Goal: Task Accomplishment & Management: Complete application form

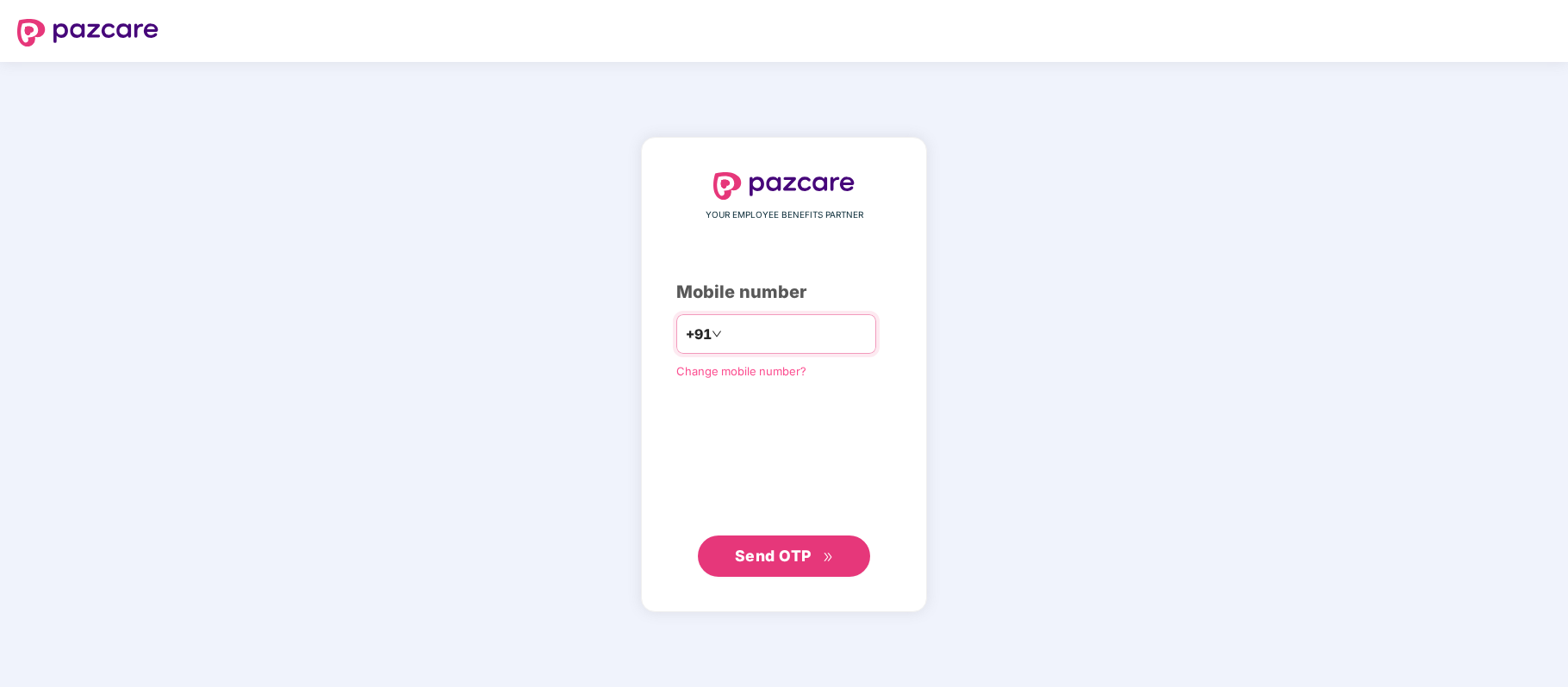
click at [800, 315] on div "+91" at bounding box center [777, 334] width 200 height 39
click at [867, 330] on input "number" at bounding box center [796, 334] width 141 height 27
type input "**********"
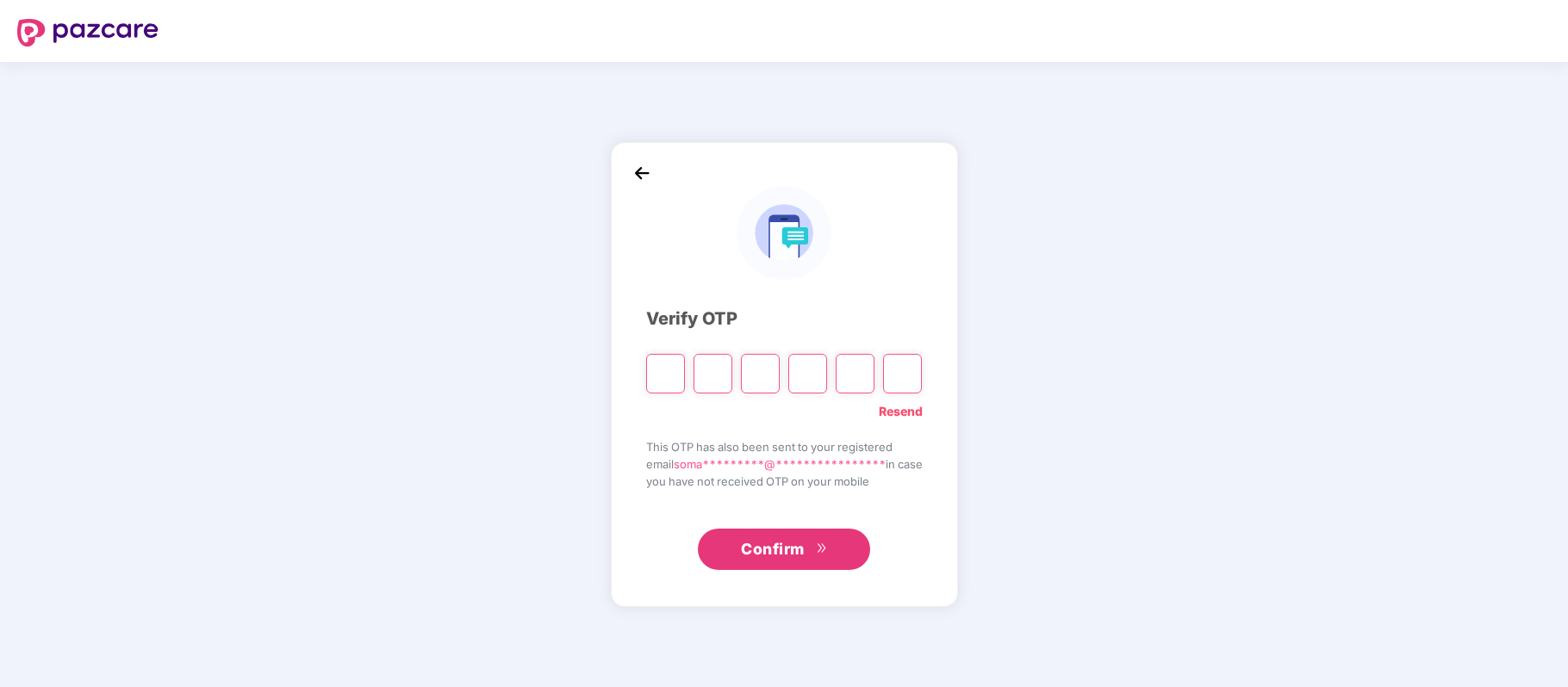
type input "*"
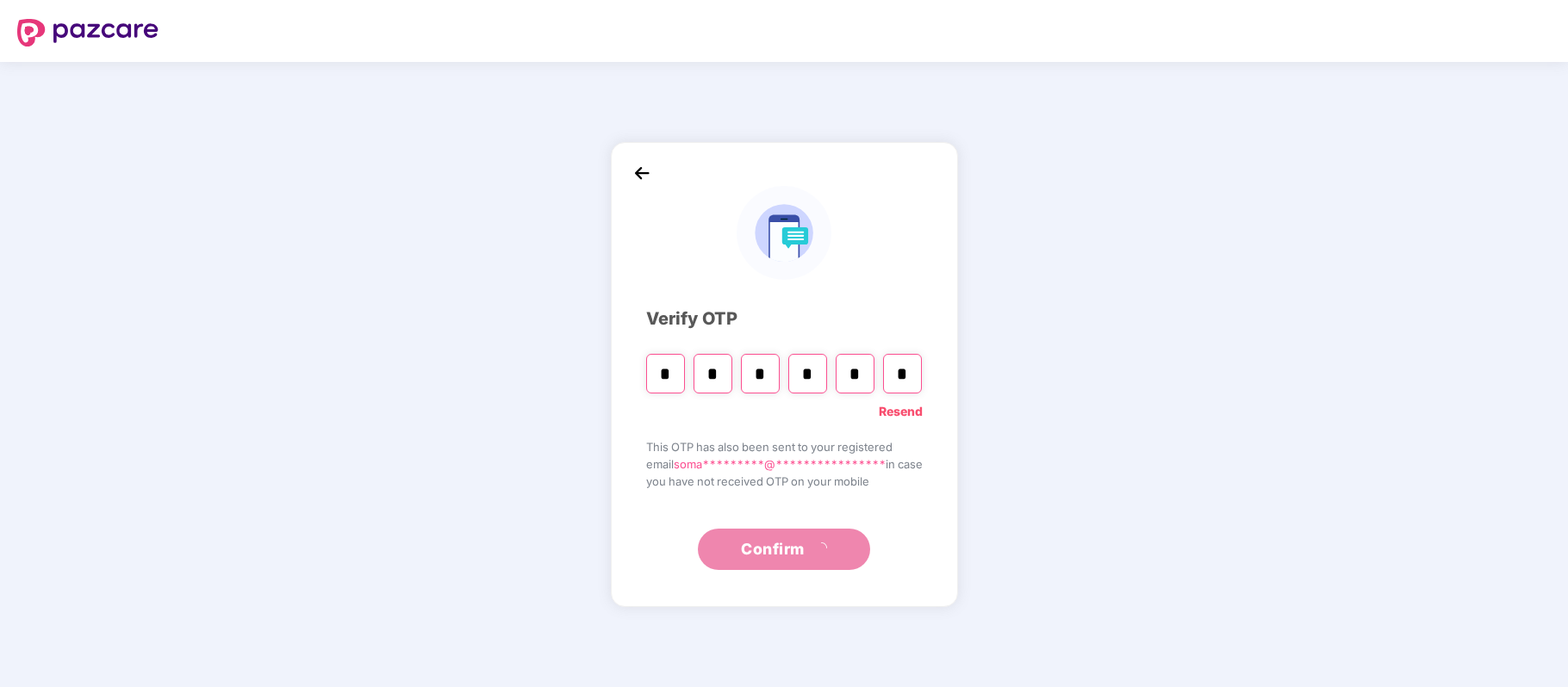
type input "*"
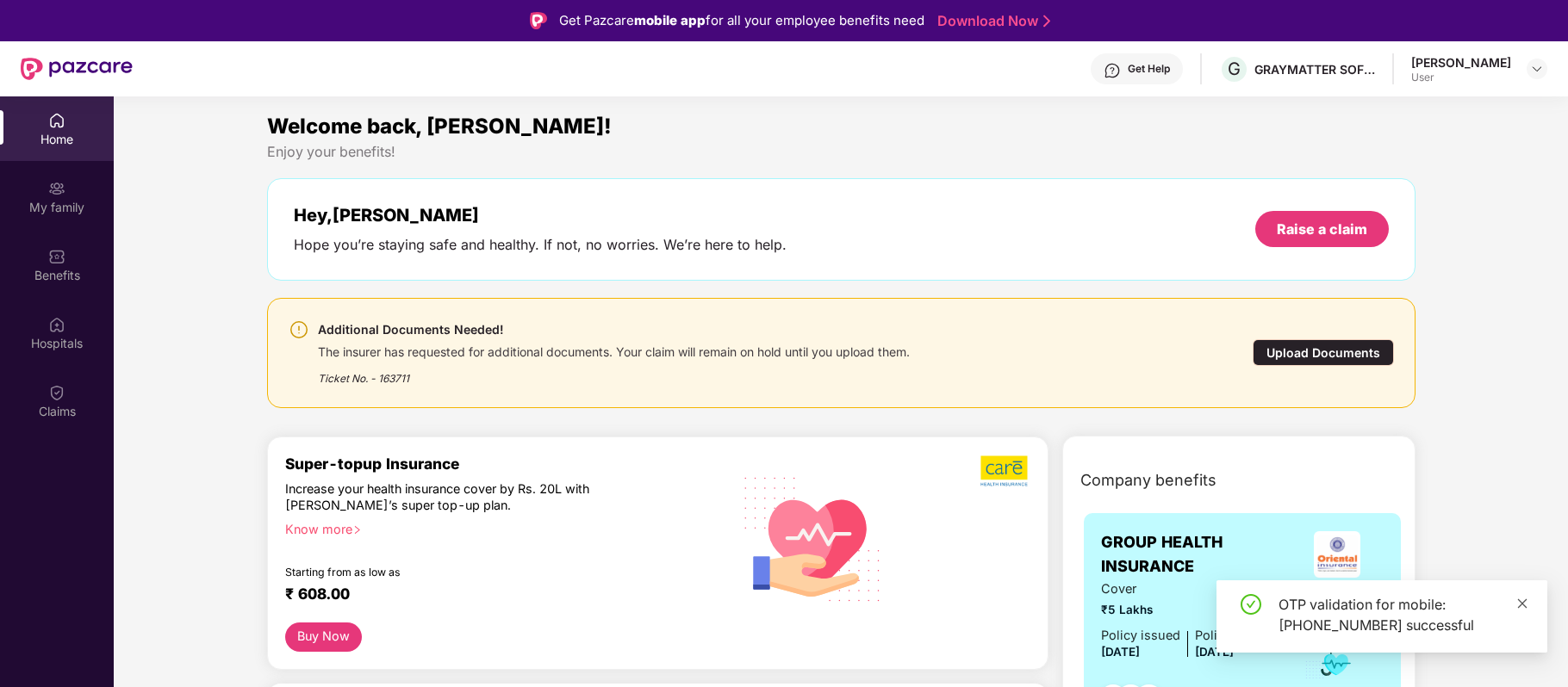
click at [1524, 600] on icon "close" at bounding box center [1523, 603] width 10 height 10
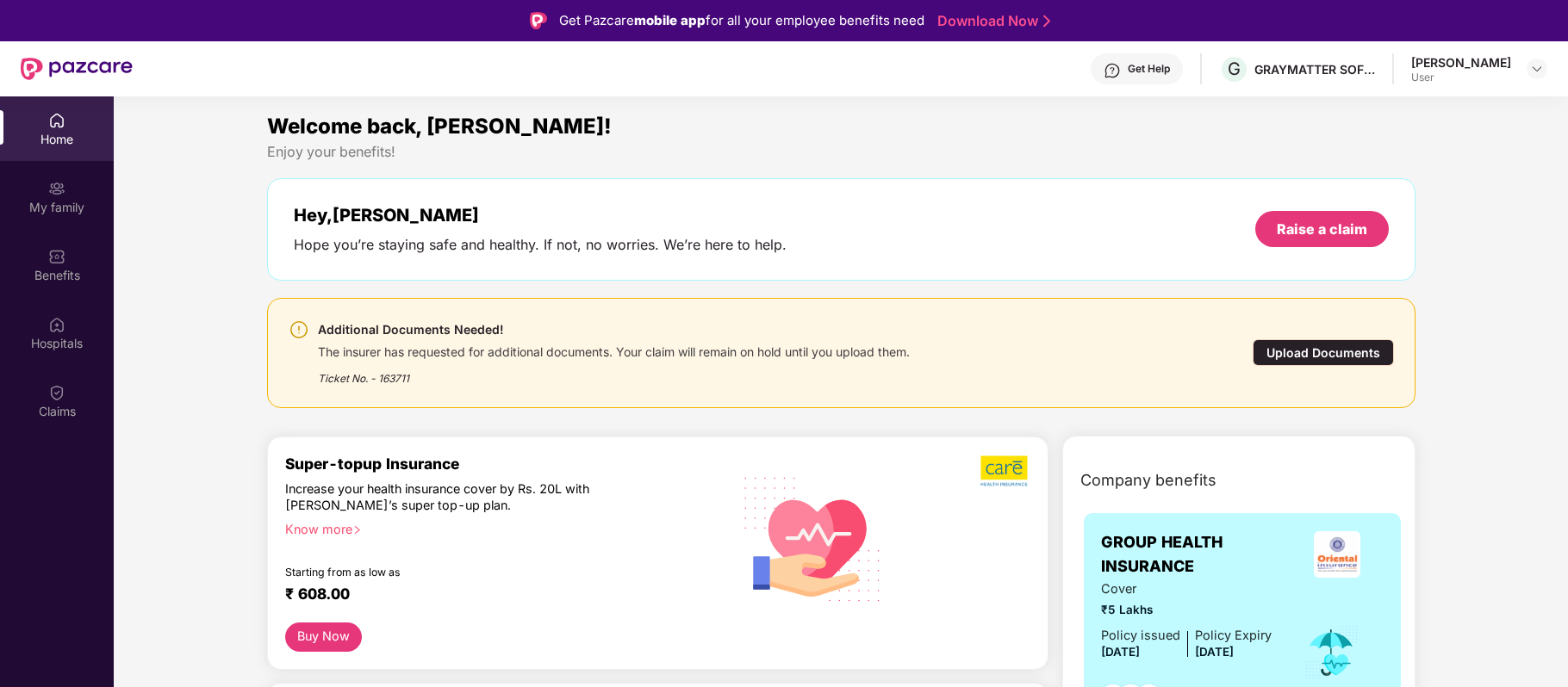
click at [1356, 343] on div "Upload Documents" at bounding box center [1323, 352] width 141 height 26
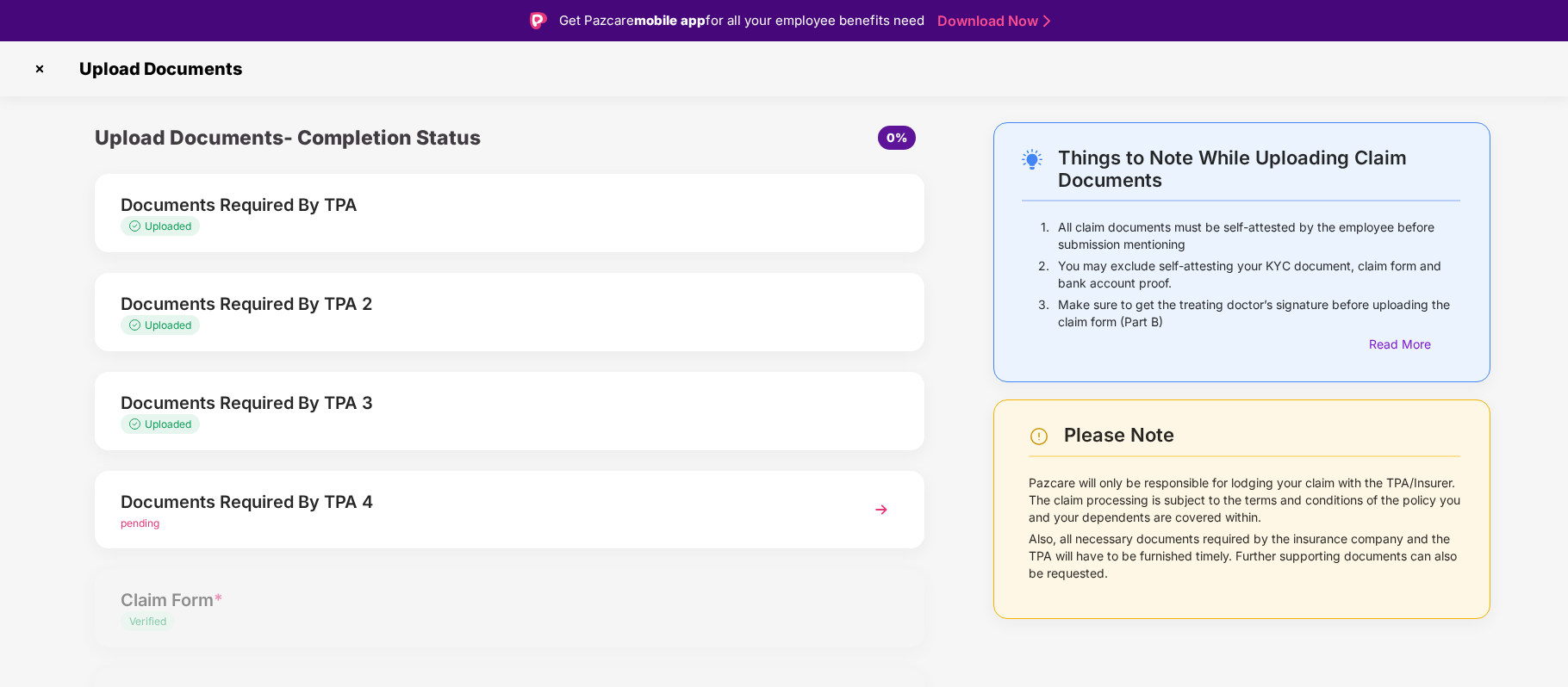
click at [431, 503] on div "Documents Required By TPA 4" at bounding box center [477, 502] width 712 height 27
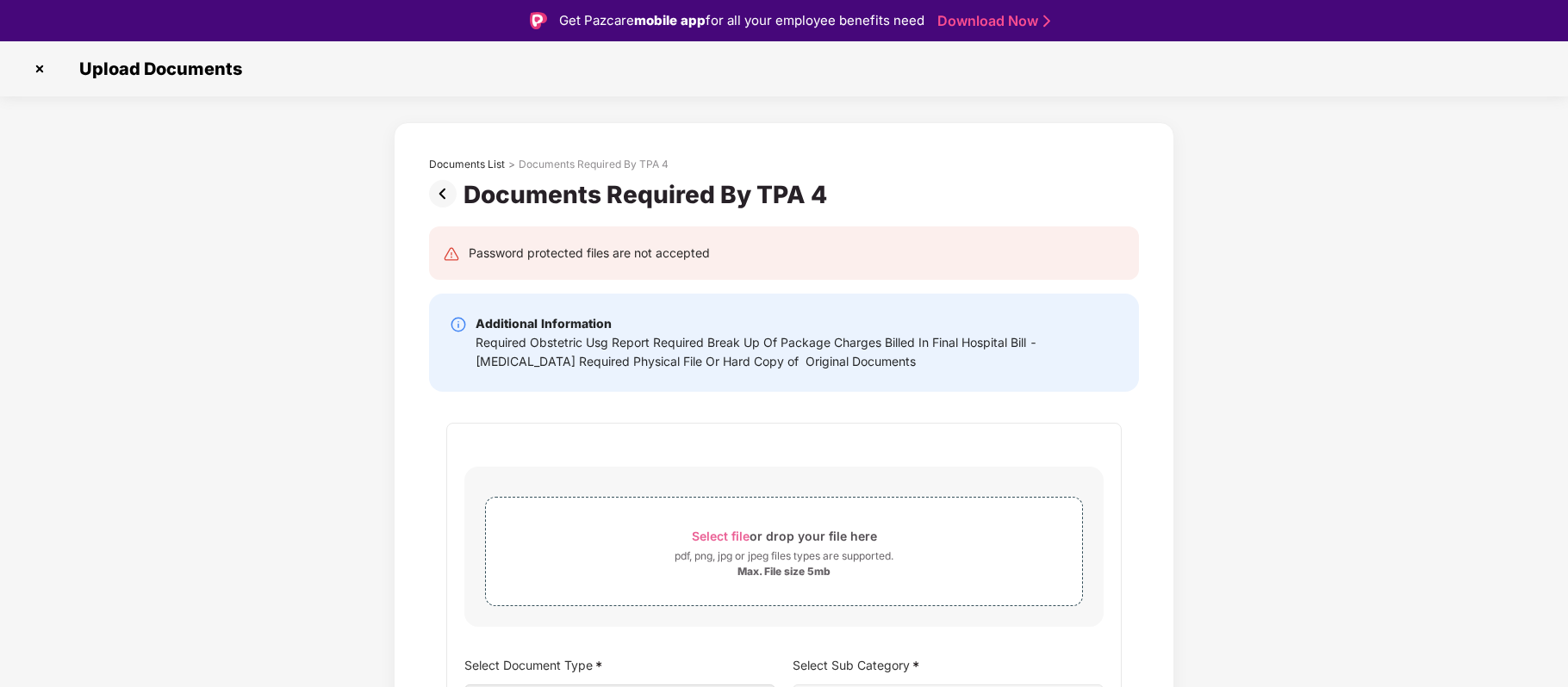
click at [683, 245] on div "Password protected files are not accepted" at bounding box center [589, 253] width 241 height 19
click at [842, 249] on div "Password protected files are not accepted" at bounding box center [784, 253] width 683 height 19
click at [847, 355] on div "Required Obstetric Usg Report Required Break Up Of Package Charges Billed In Fi…" at bounding box center [796, 352] width 642 height 38
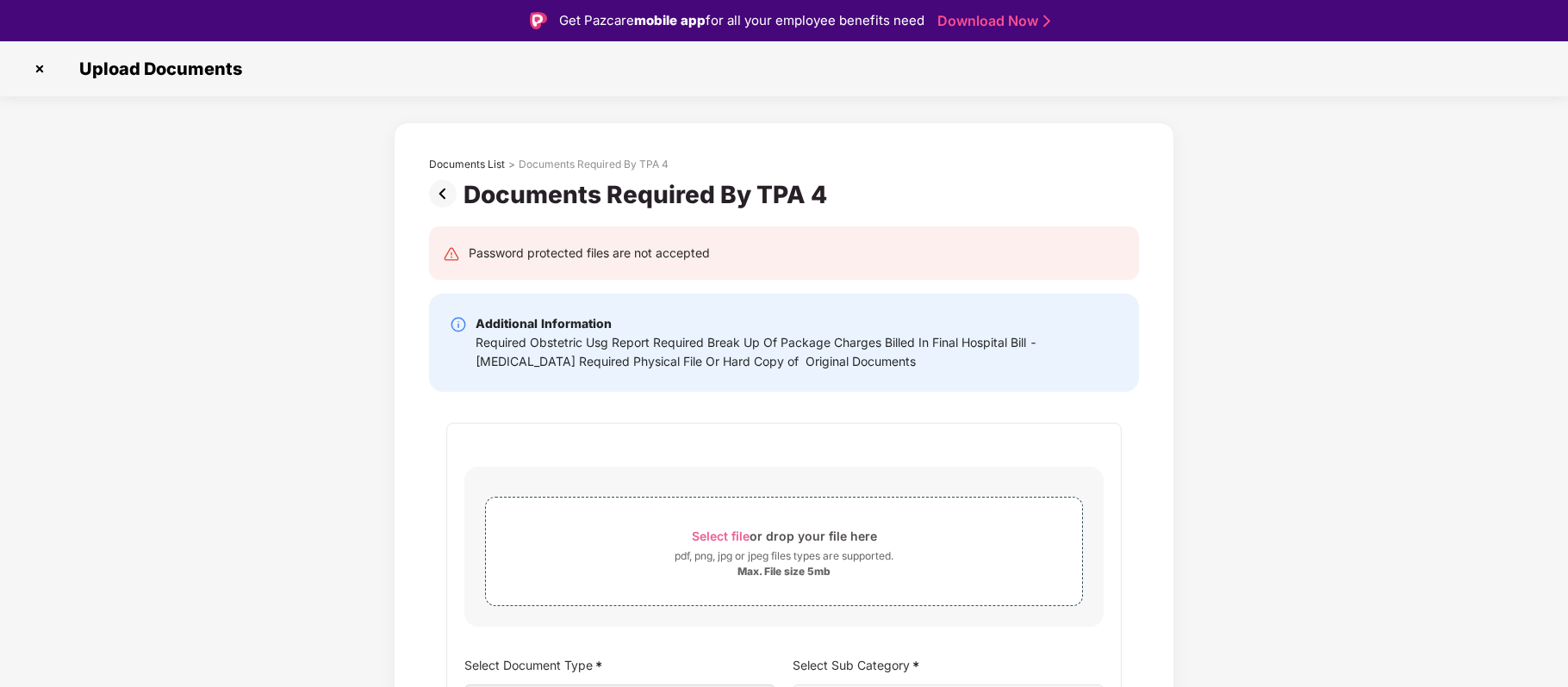
click at [718, 362] on div "Required Obstetric Usg Report Required Break Up Of Package Charges Billed In Fi…" at bounding box center [796, 352] width 642 height 38
click at [846, 358] on div "Required Obstetric Usg Report Required Break Up Of Package Charges Billed In Fi…" at bounding box center [796, 352] width 642 height 38
click at [949, 362] on div "Required Obstetric Usg Report Required Break Up Of Package Charges Billed In Fi…" at bounding box center [796, 352] width 642 height 38
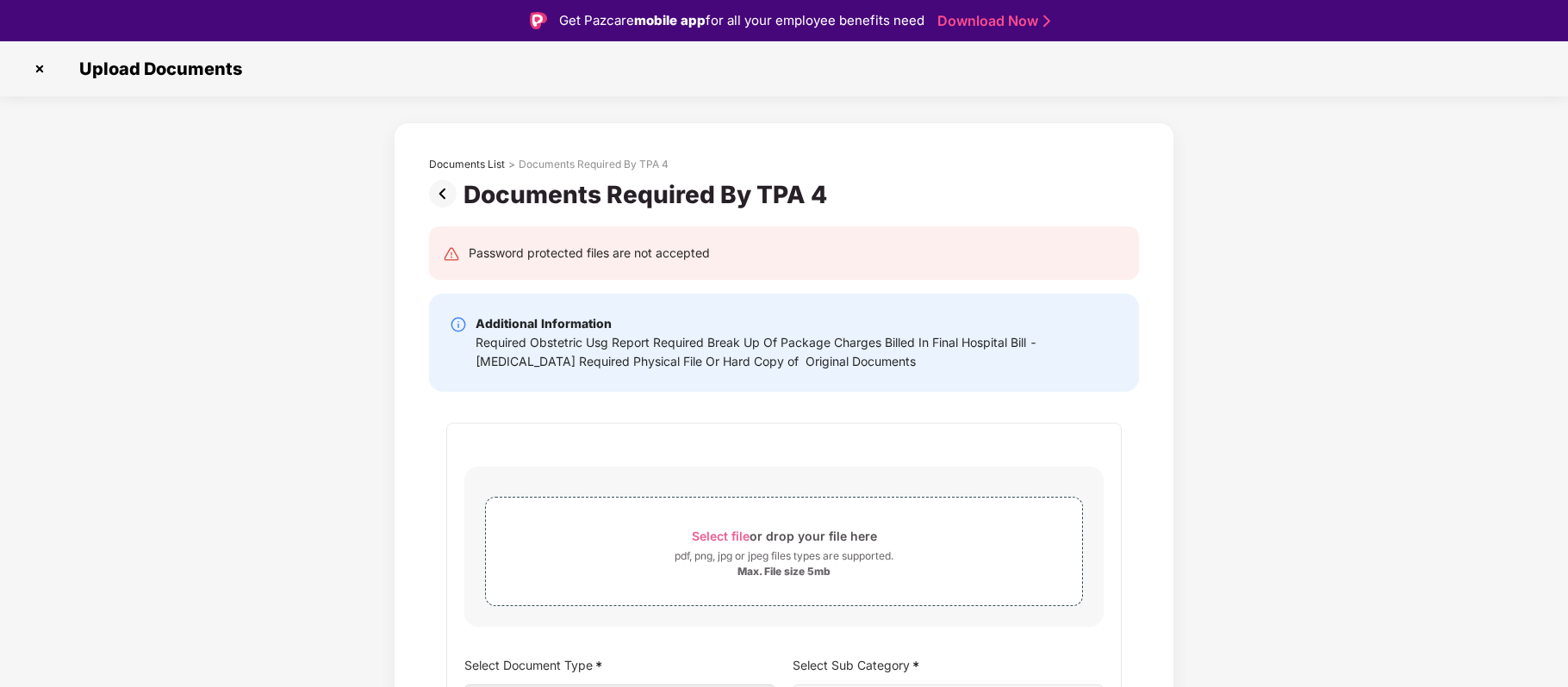
click at [558, 364] on div "Required Obstetric Usg Report Required Break Up Of Package Charges Billed In Fi…" at bounding box center [796, 352] width 642 height 38
click at [578, 360] on div "Required Obstetric Usg Report Required Break Up Of Package Charges Billed In Fi…" at bounding box center [796, 352] width 642 height 38
click at [1089, 360] on div "Required Obstetric Usg Report Required Break Up Of Package Charges Billed In Fi…" at bounding box center [796, 352] width 642 height 38
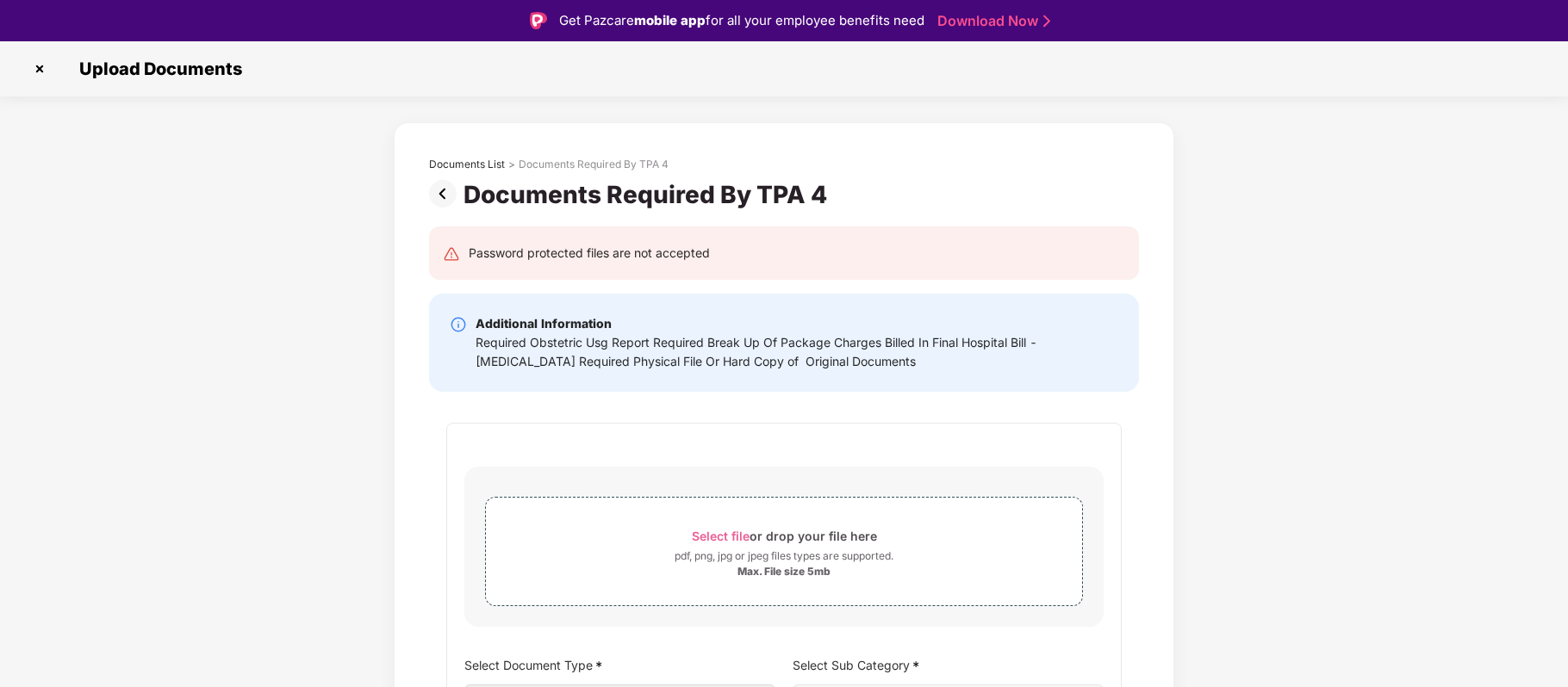
click at [1068, 334] on div "Required Obstetric Usg Report Required Break Up Of Package Charges Billed In Fi…" at bounding box center [796, 352] width 642 height 38
drag, startPoint x: 1068, startPoint y: 334, endPoint x: 1076, endPoint y: 365, distance: 32.0
click at [1066, 334] on div "Required Obstetric Usg Report Required Break Up Of Package Charges Billed In Fi…" at bounding box center [796, 352] width 642 height 38
click at [1080, 369] on div "Required Obstetric Usg Report Required Break Up Of Package Charges Billed In Fi…" at bounding box center [796, 352] width 642 height 38
click at [734, 534] on span "Select file" at bounding box center [720, 535] width 58 height 15
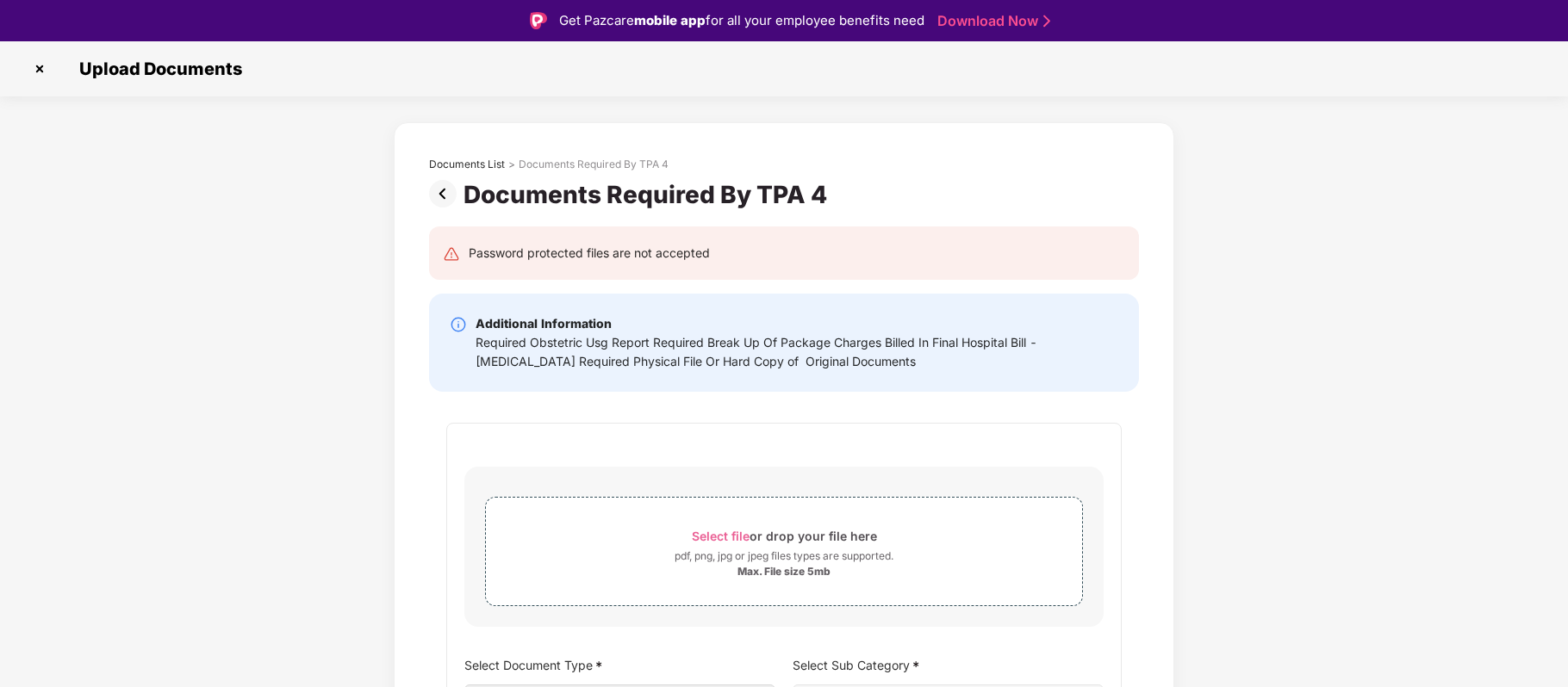
click at [789, 339] on div "Required Obstetric Usg Report Required Break Up Of Package Charges Billed In Fi…" at bounding box center [796, 352] width 642 height 38
click at [975, 344] on div "Required Obstetric Usg Report Required Break Up Of Package Charges Billed In Fi…" at bounding box center [796, 352] width 642 height 38
click at [1061, 345] on div "Required Obstetric Usg Report Required Break Up Of Package Charges Billed In Fi…" at bounding box center [796, 352] width 642 height 38
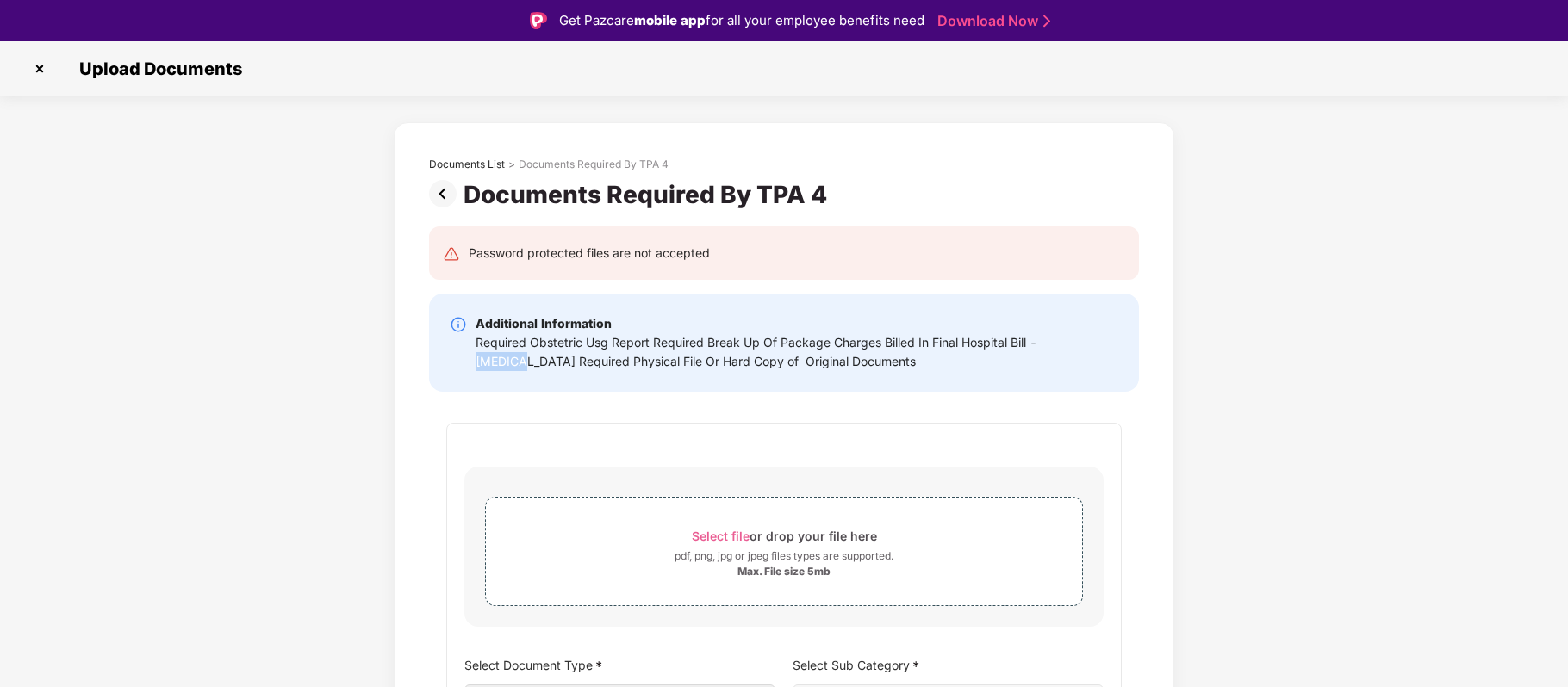
click at [1061, 345] on div "Required Obstetric Usg Report Required Break Up Of Package Charges Billed In Fi…" at bounding box center [796, 352] width 642 height 38
click at [1072, 386] on div "Additional Information Required Obstetric Usg Report Required Break Up Of Packa…" at bounding box center [784, 343] width 710 height 98
